Goal: Information Seeking & Learning: Learn about a topic

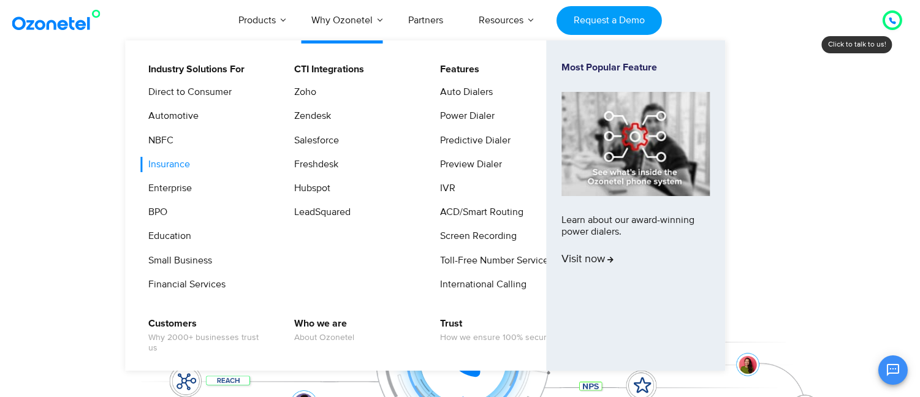
click at [180, 161] on link "Insurance" at bounding box center [166, 164] width 52 height 15
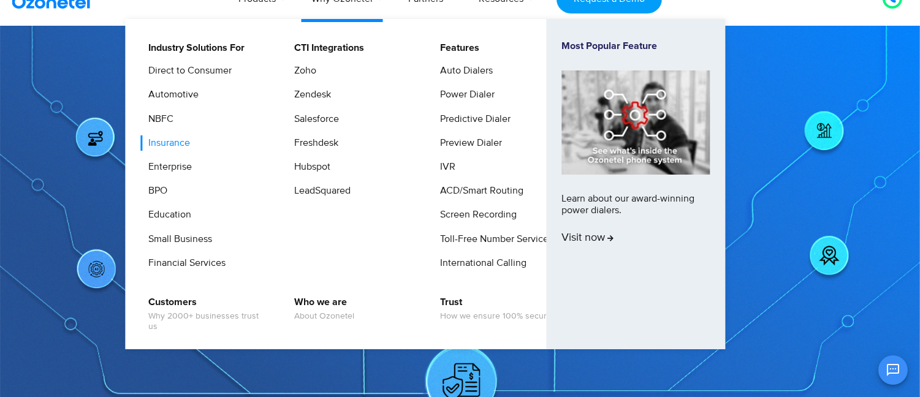
scroll to position [22, 0]
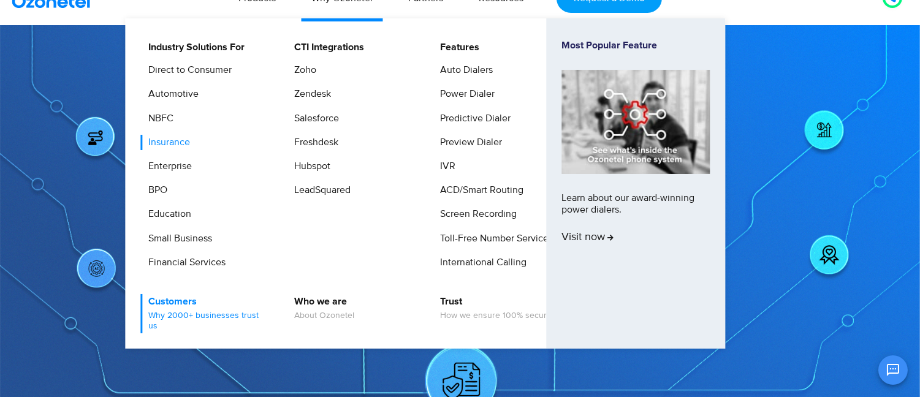
click at [193, 301] on link "Customers Why 2000+ businesses trust us" at bounding box center [205, 313] width 131 height 39
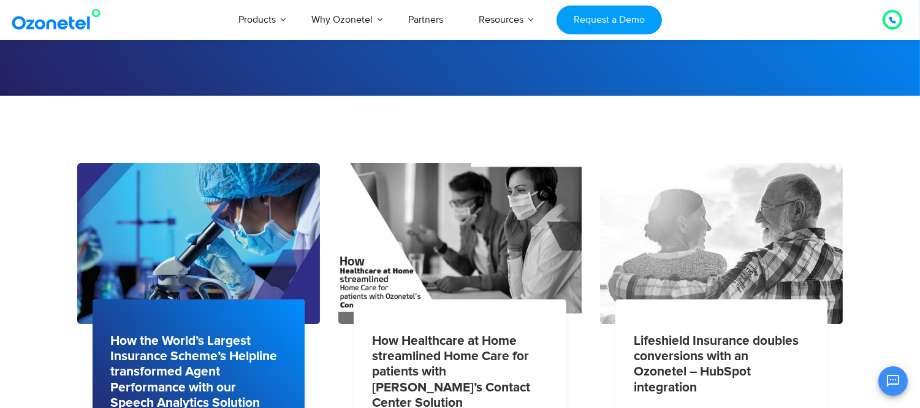
click at [190, 277] on img at bounding box center [198, 243] width 247 height 164
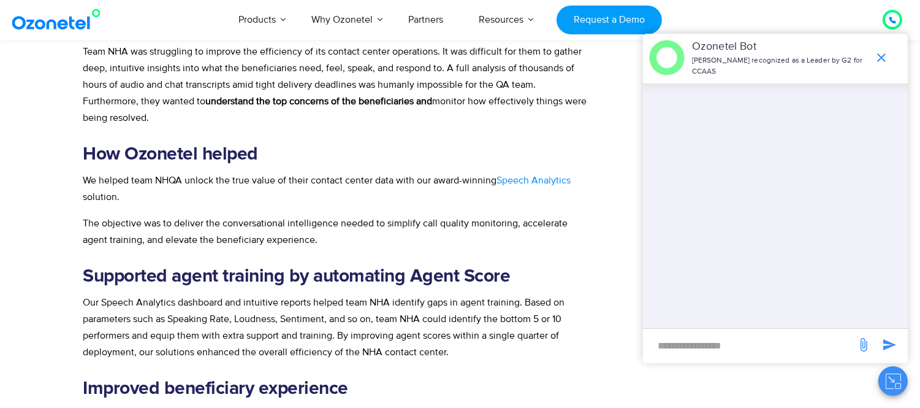
scroll to position [837, 0]
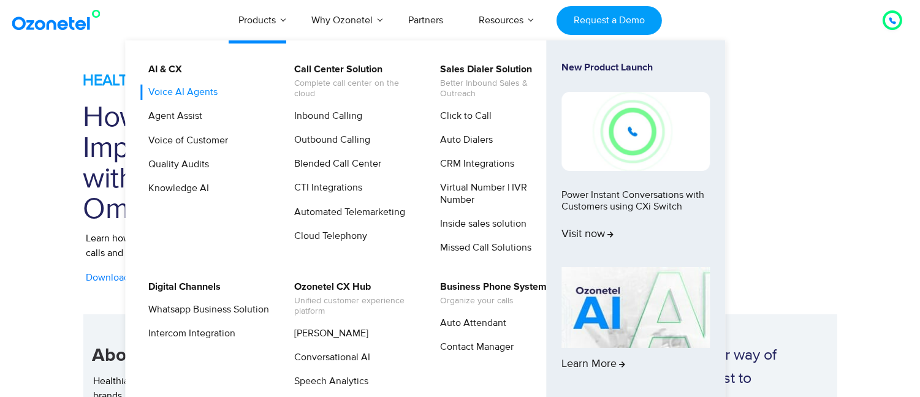
click at [187, 98] on link "Voice AI Agents" at bounding box center [179, 92] width 79 height 15
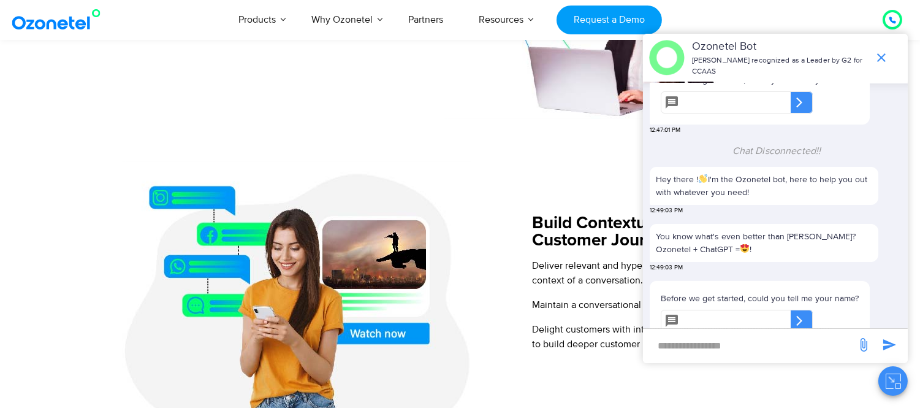
scroll to position [679, 0]
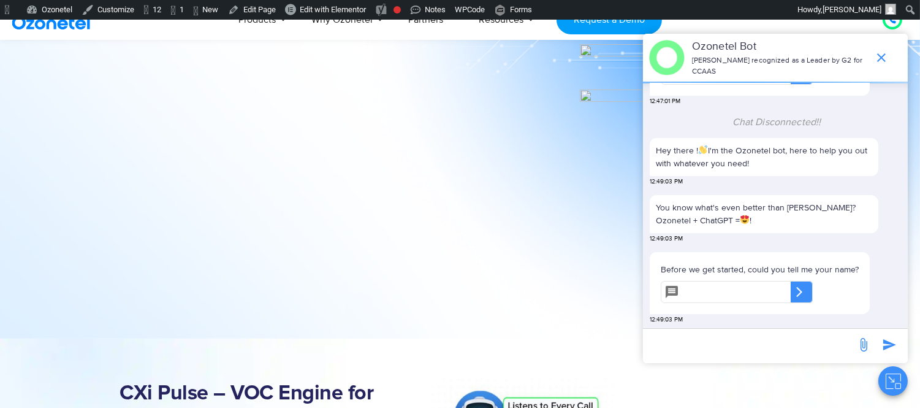
scroll to position [1212, 0]
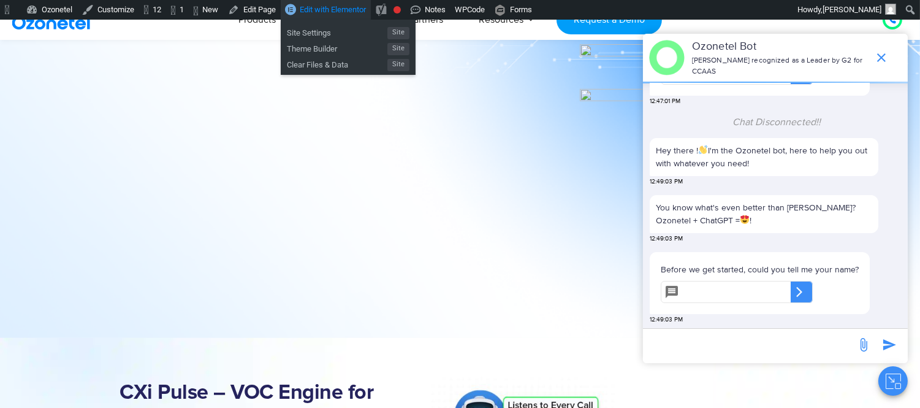
click at [356, 6] on span "Edit with Elementor" at bounding box center [333, 9] width 66 height 9
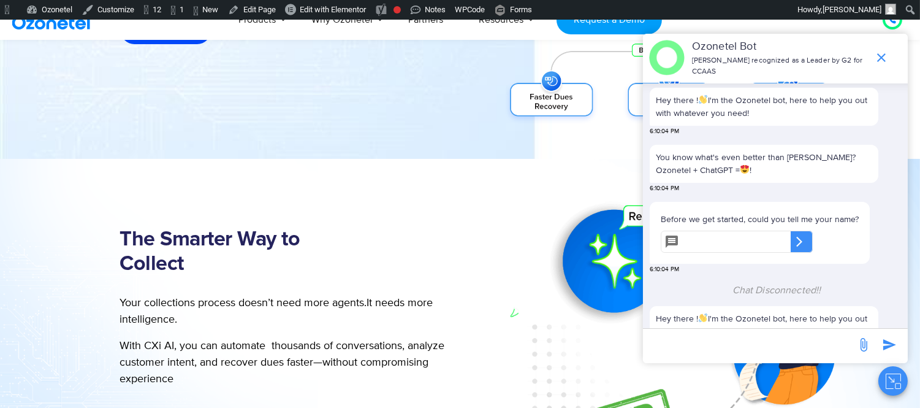
scroll to position [276, 0]
click at [895, 380] on icon "Close chat" at bounding box center [893, 380] width 15 height 15
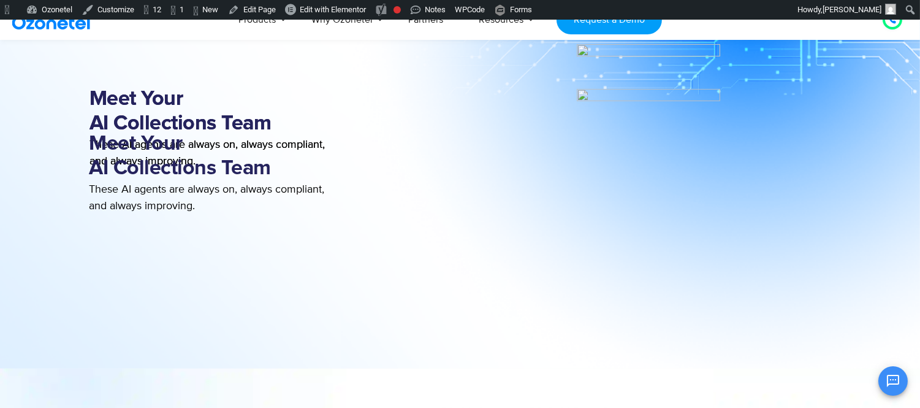
scroll to position [1212, 0]
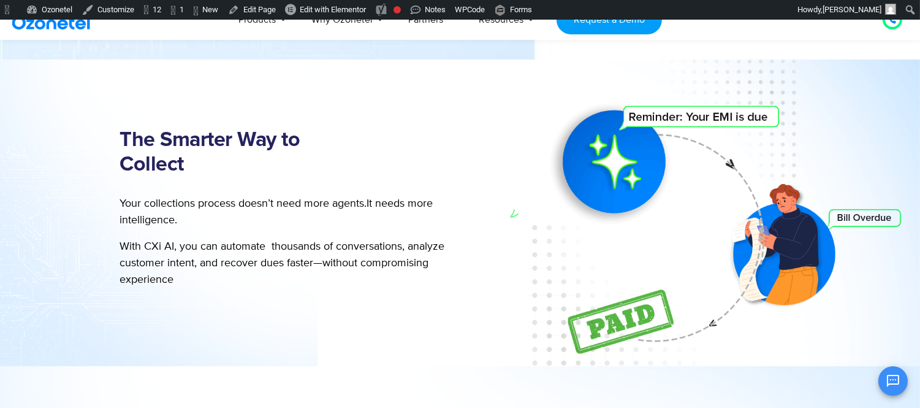
scroll to position [375, 0]
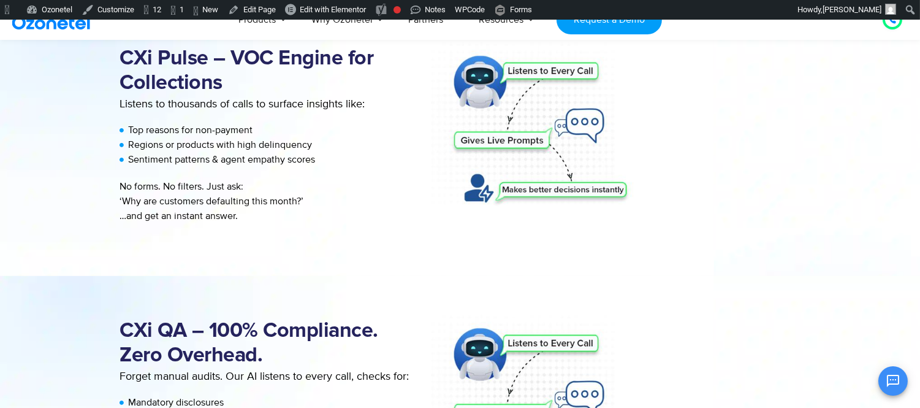
scroll to position [1577, 0]
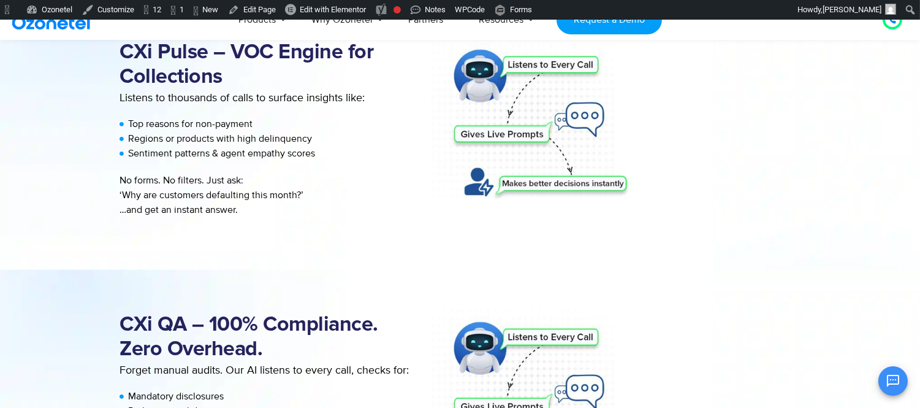
scroll to position [2168, 0]
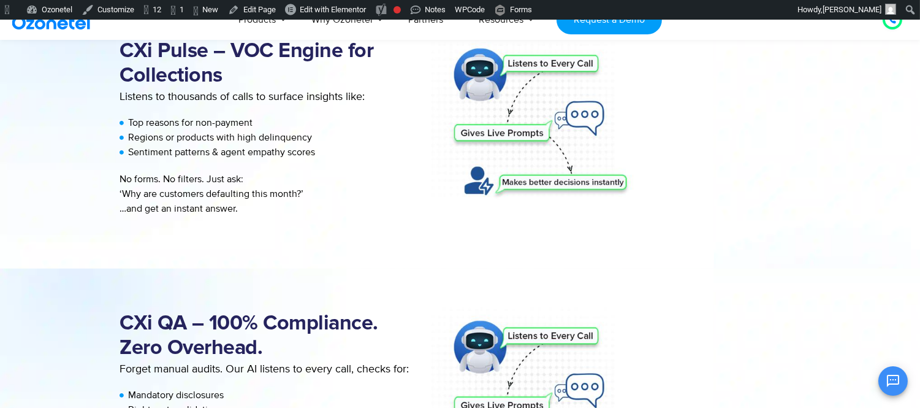
drag, startPoint x: 535, startPoint y: 120, endPoint x: 479, endPoint y: 137, distance: 58.4
click at [479, 137] on div at bounding box center [641, 132] width 397 height 272
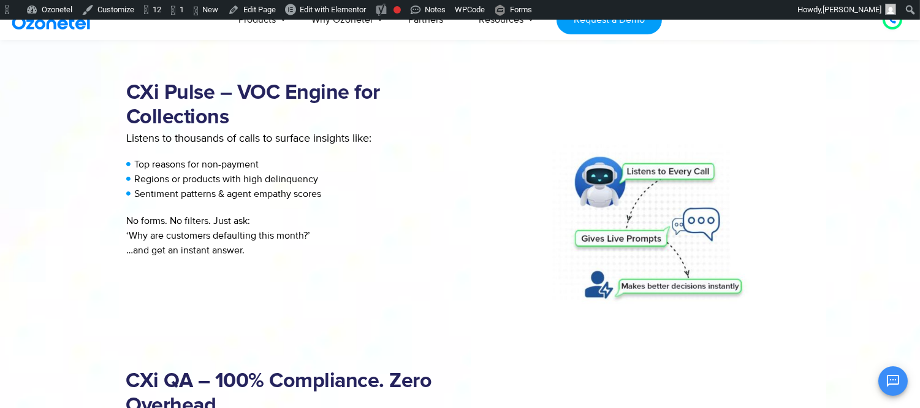
scroll to position [1724, 0]
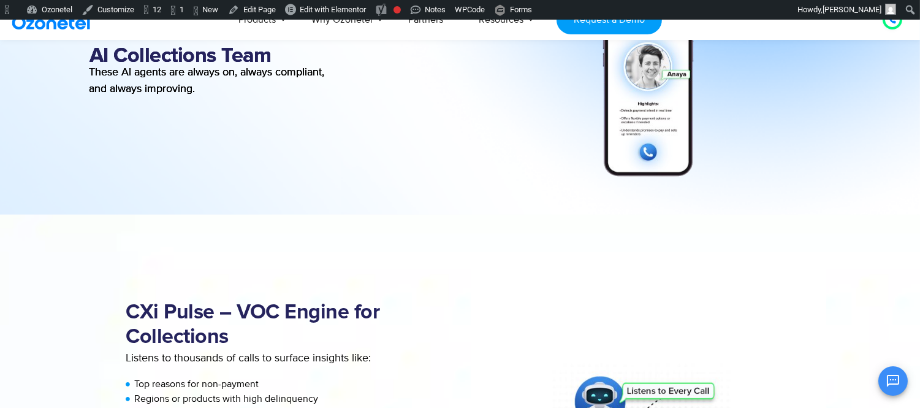
scroll to position [1364, 0]
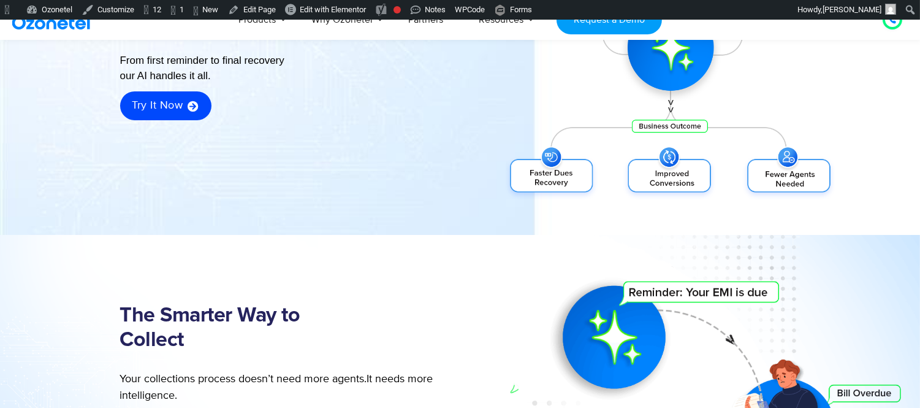
scroll to position [199, 0]
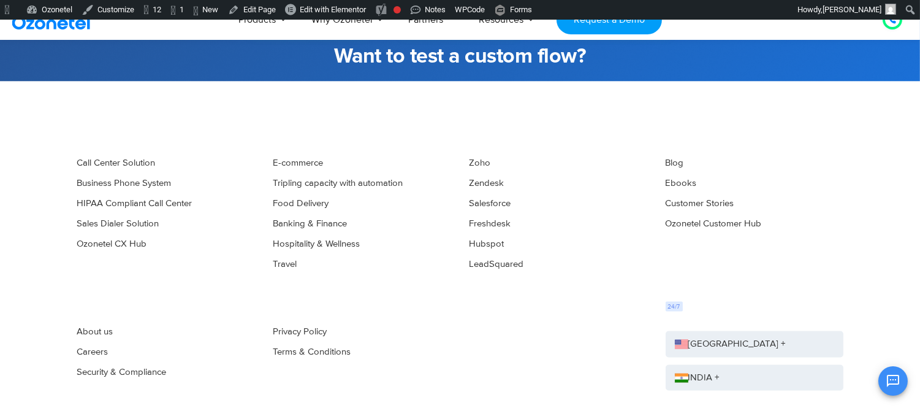
scroll to position [3592, 0]
